Goal: Entertainment & Leisure: Consume media (video, audio)

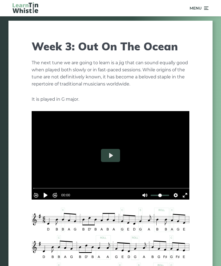
click at [206, 5] on icon at bounding box center [205, 8] width 5 height 7
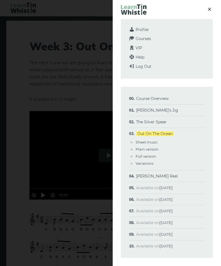
click at [153, 174] on link "[PERSON_NAME] Reel" at bounding box center [157, 176] width 42 height 5
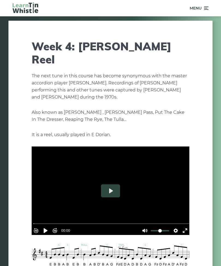
scroll to position [100, 0]
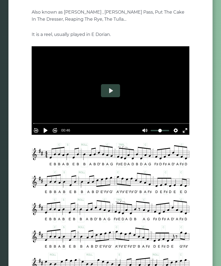
click at [184, 143] on img at bounding box center [111, 251] width 158 height 217
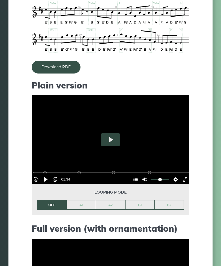
scroll to position [434, 0]
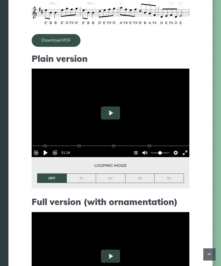
click at [48, 149] on button "Pause Play" at bounding box center [45, 153] width 9 height 9
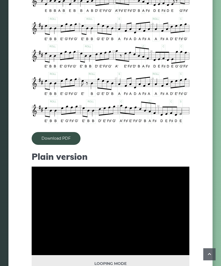
scroll to position [336, 0]
click at [50, 132] on link "Download PDF" at bounding box center [56, 138] width 49 height 13
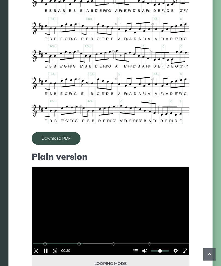
click at [49, 247] on button "Pause Play" at bounding box center [45, 251] width 9 height 9
type input "*****"
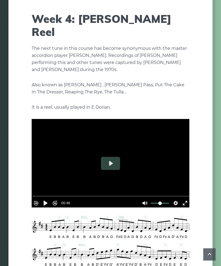
scroll to position [0, 0]
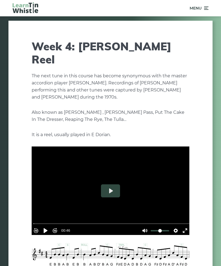
click at [203, 12] on span "Menu" at bounding box center [198, 8] width 19 height 14
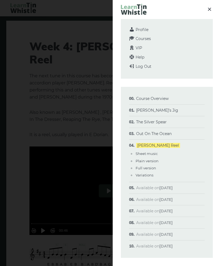
click at [146, 39] on span "Courses" at bounding box center [142, 38] width 15 height 5
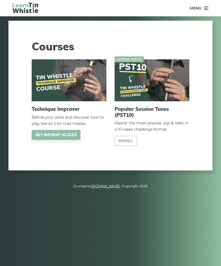
click at [206, 10] on icon at bounding box center [205, 8] width 5 height 7
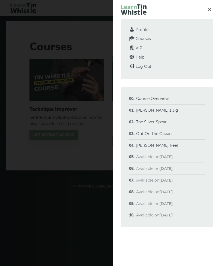
click at [144, 55] on span "Help" at bounding box center [139, 57] width 9 height 5
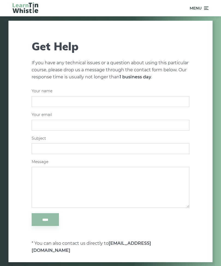
scroll to position [19, 0]
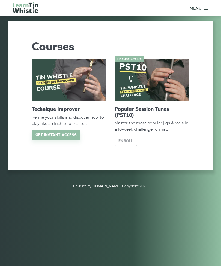
click at [201, 10] on span "Menu" at bounding box center [195, 8] width 12 height 14
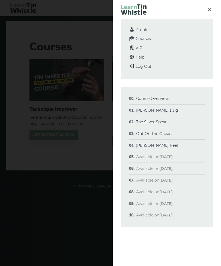
click at [149, 145] on link "[PERSON_NAME] Reel" at bounding box center [157, 145] width 42 height 5
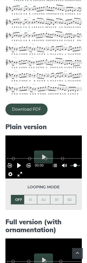
scroll to position [233, 0]
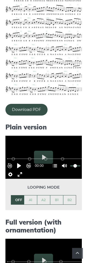
click at [9, 170] on button "Settings" at bounding box center [10, 174] width 9 height 9
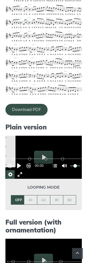
click at [21, 170] on button "Exit fullscreen Enter fullscreen" at bounding box center [20, 174] width 9 height 9
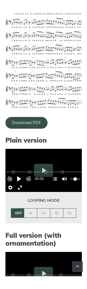
scroll to position [5, 0]
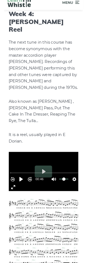
scroll to position [233, 0]
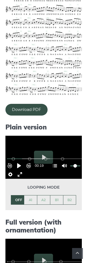
click at [34, 195] on link "A1" at bounding box center [30, 199] width 13 height 9
click at [22, 170] on button "Exit fullscreen Enter fullscreen" at bounding box center [20, 174] width 9 height 9
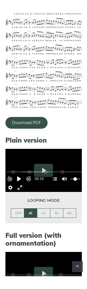
scroll to position [5, 0]
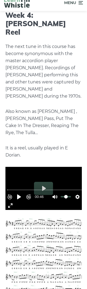
type input "****"
